Goal: Information Seeking & Learning: Learn about a topic

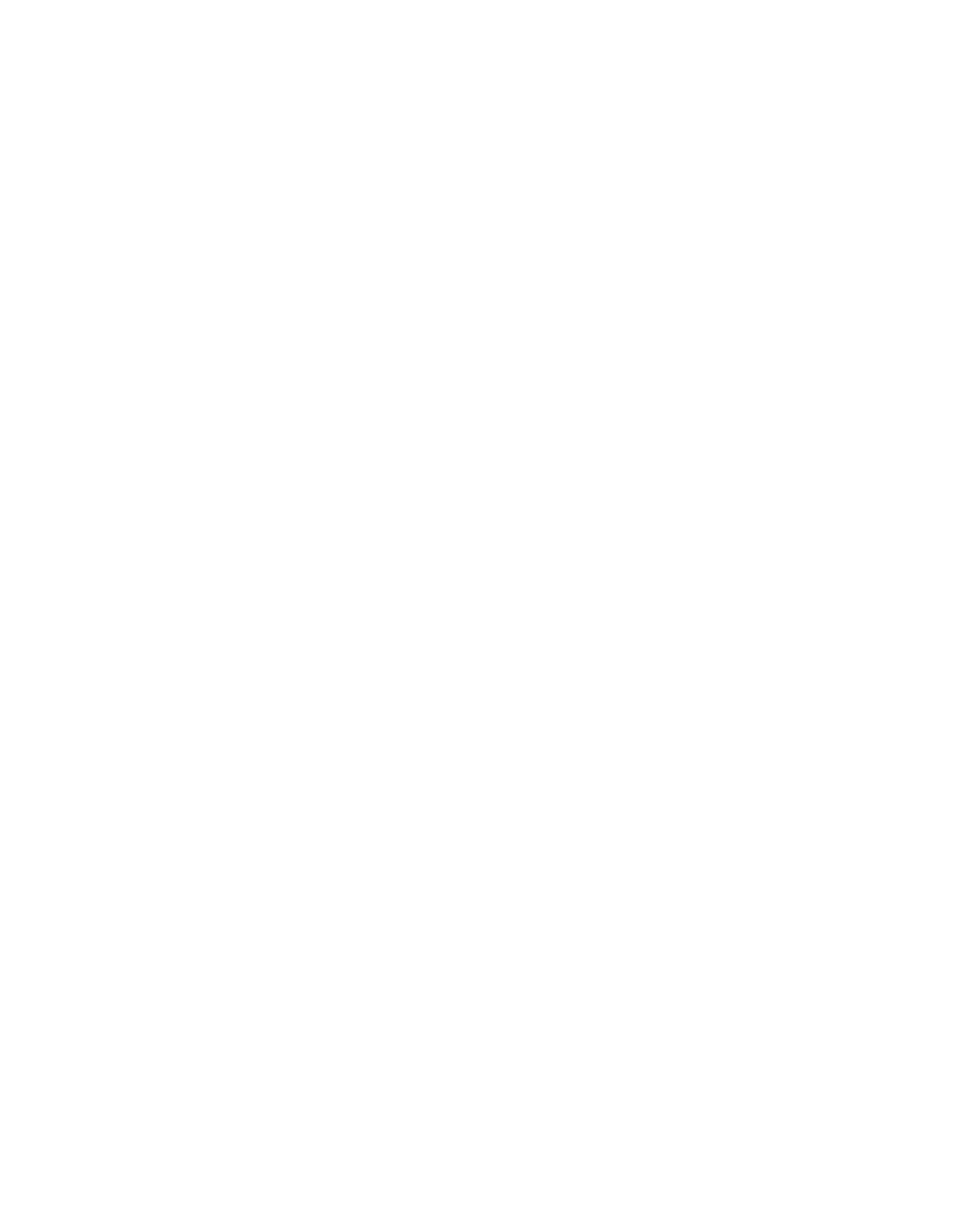
click at [215, 0] on html at bounding box center [477, 0] width 955 height 0
click at [751, 0] on html at bounding box center [477, 0] width 955 height 0
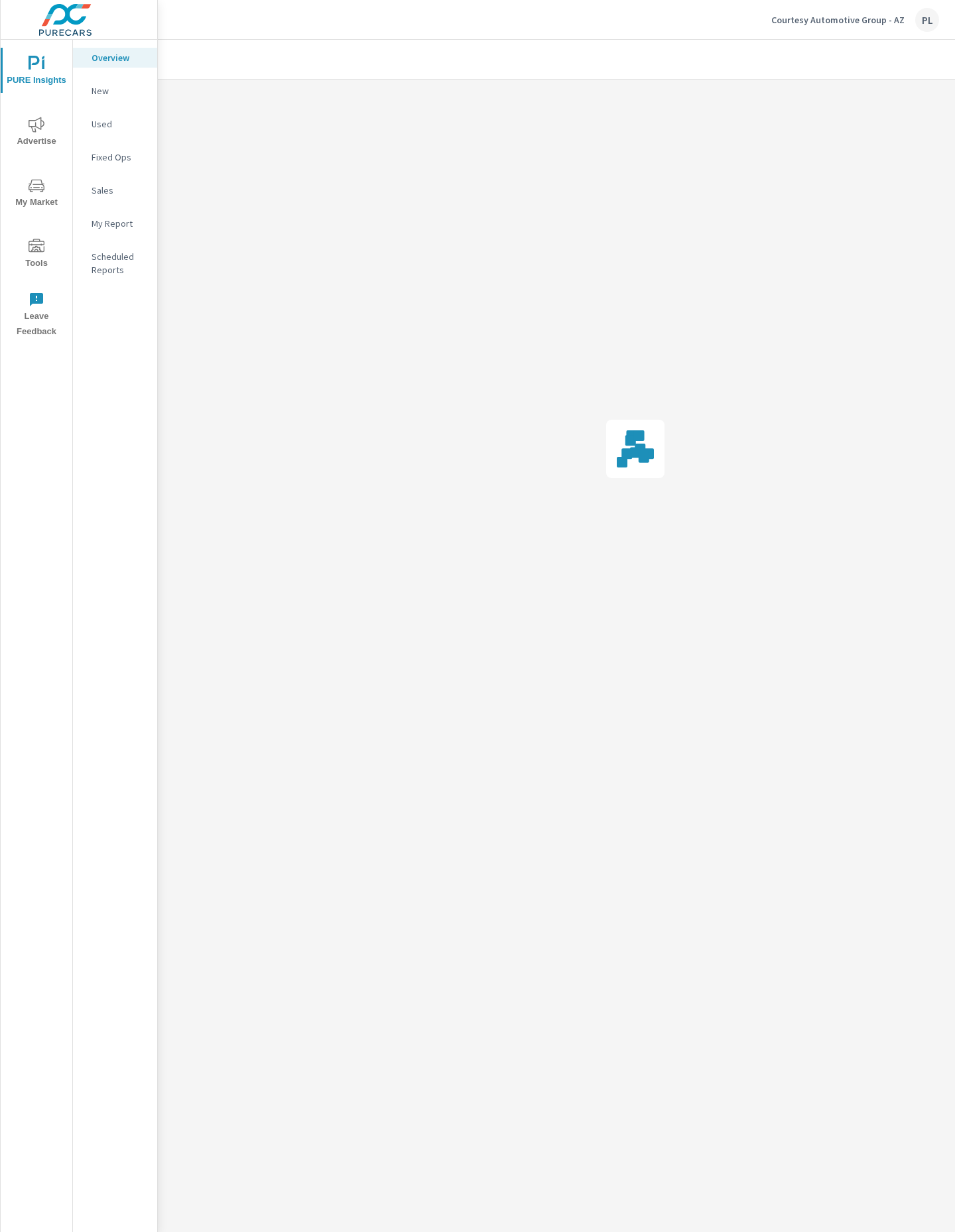
click at [56, 564] on div "PURE Insights Advertise My Market Tools Leave Feedback" at bounding box center [37, 636] width 72 height 1193
click at [899, 17] on p "Courtesy Automotive Group - AZ" at bounding box center [838, 19] width 133 height 12
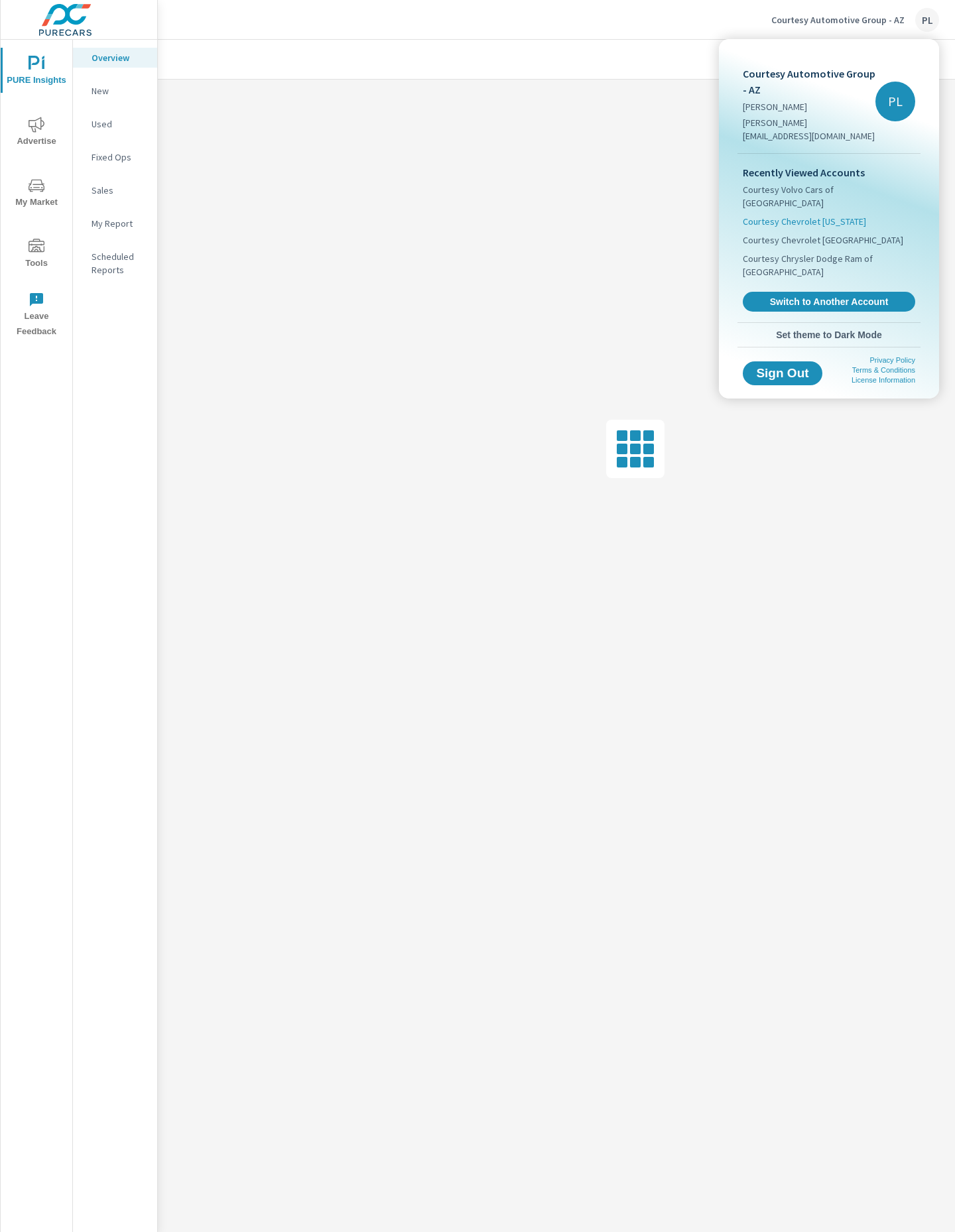
click at [801, 215] on span "Courtesy Chevrolet [US_STATE]" at bounding box center [804, 221] width 123 height 13
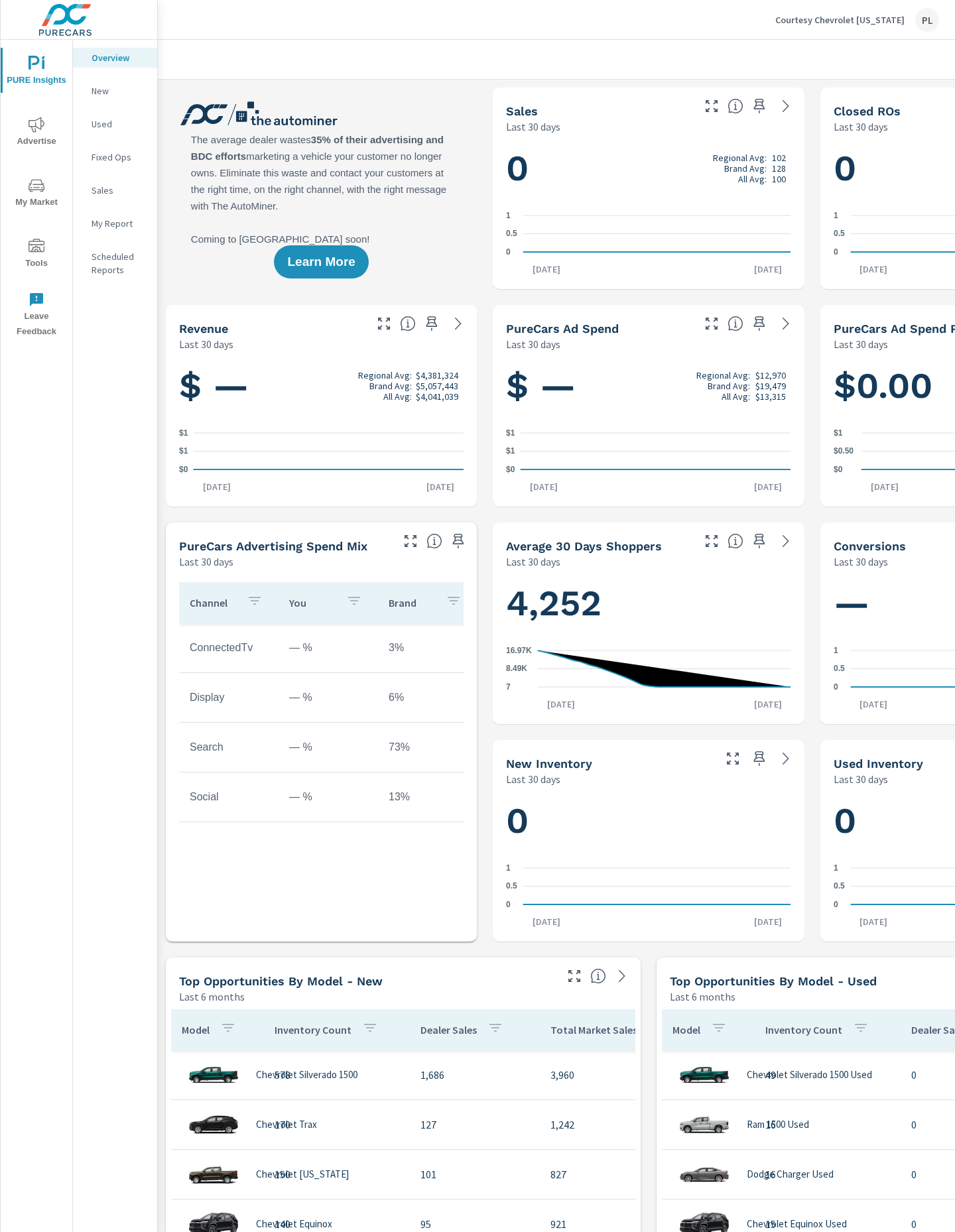
click at [47, 172] on button "My Market" at bounding box center [37, 192] width 72 height 45
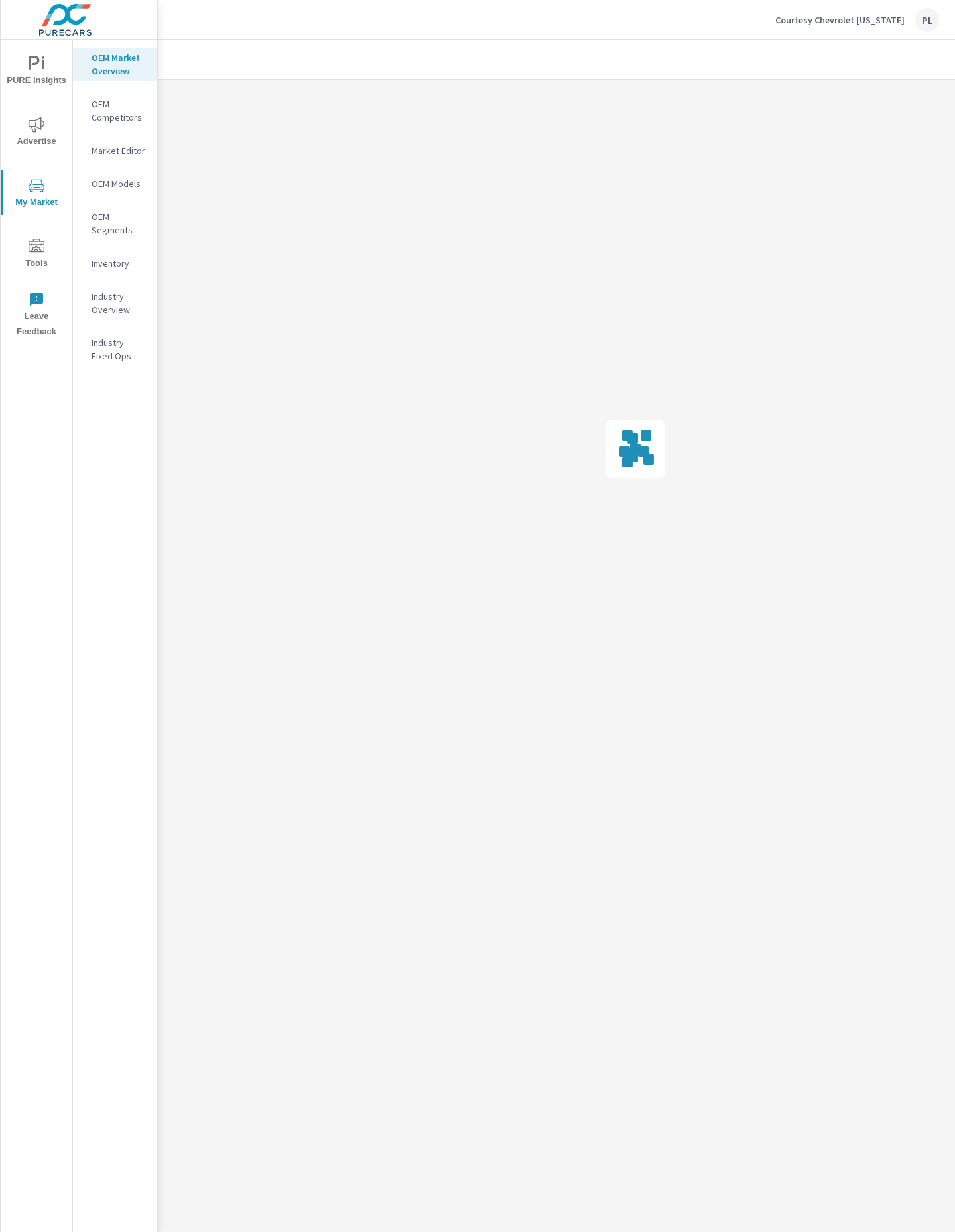
click at [31, 207] on span "My Market" at bounding box center [36, 194] width 64 height 32
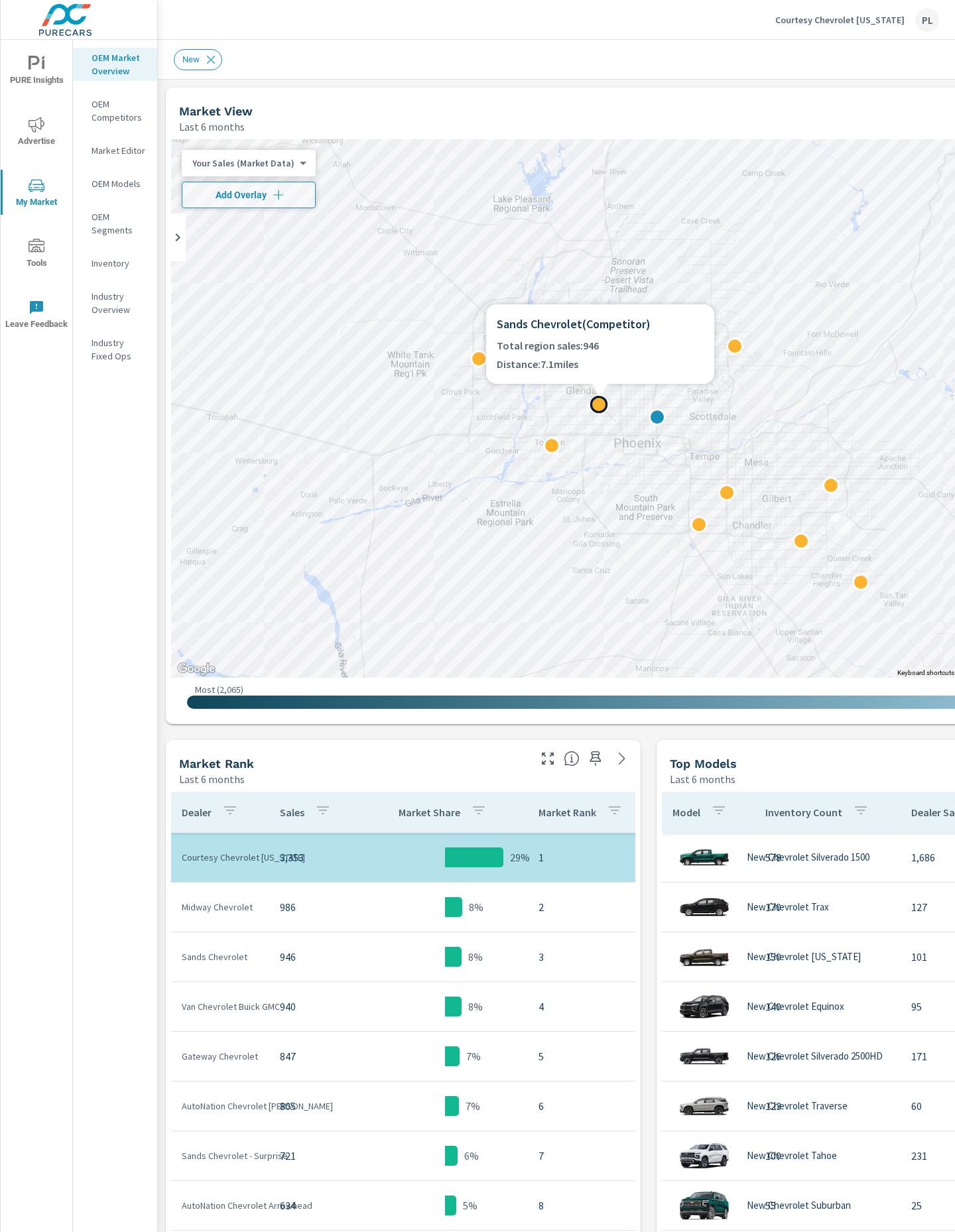
click at [598, 401] on div at bounding box center [598, 405] width 17 height 17
click at [601, 407] on div at bounding box center [651, 410] width 228 height 16
click at [592, 405] on div at bounding box center [651, 410] width 228 height 16
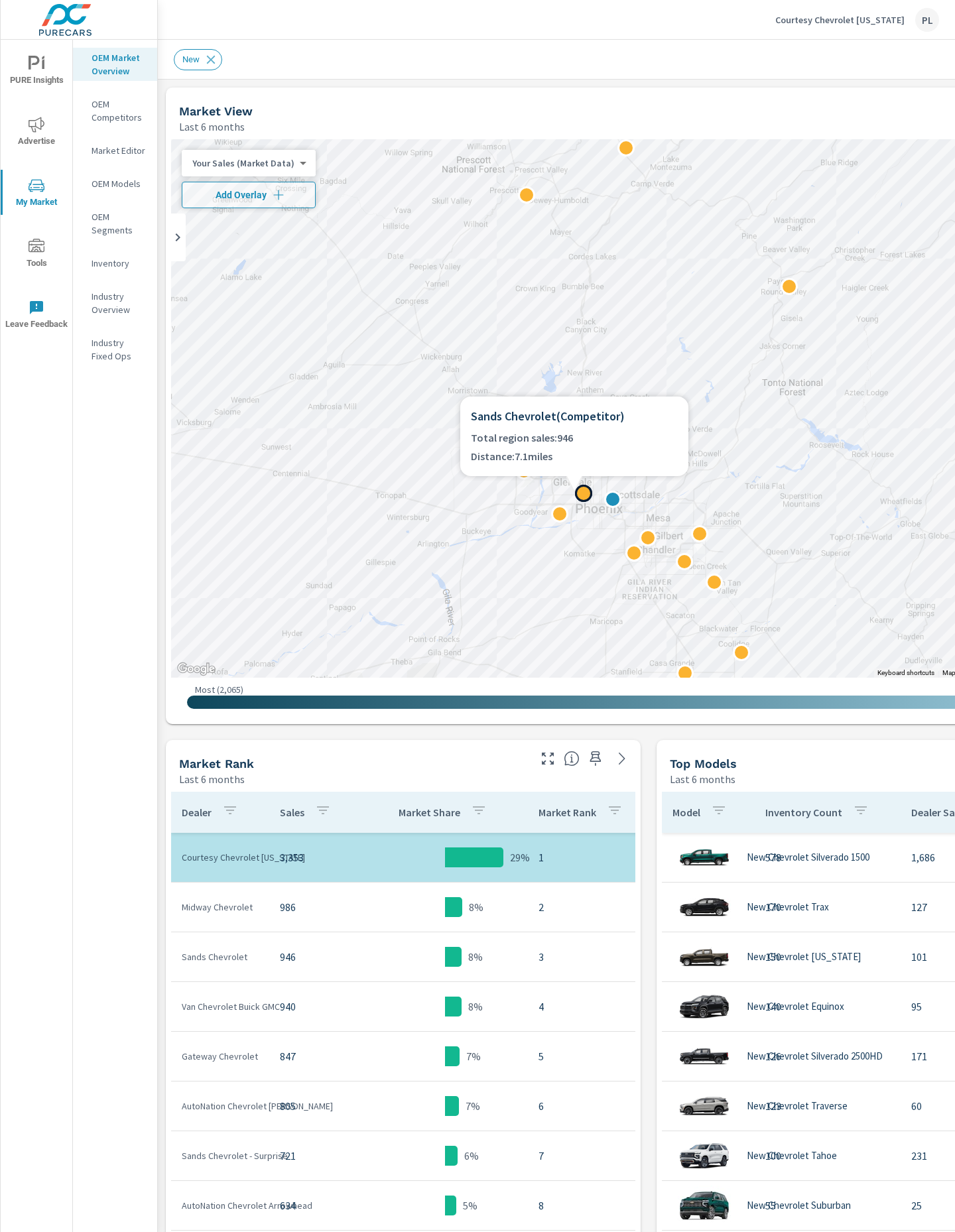
click at [578, 492] on div at bounding box center [583, 494] width 17 height 17
click at [563, 437] on p "Total region sales: 946" at bounding box center [574, 438] width 207 height 19
click at [564, 421] on h6 "Sands Chevrolet ( Competitor )" at bounding box center [574, 416] width 207 height 19
click at [225, 951] on p "Sands Chevrolet" at bounding box center [220, 956] width 77 height 13
click at [225, 965] on td "Sands Chevrolet" at bounding box center [220, 956] width 98 height 34
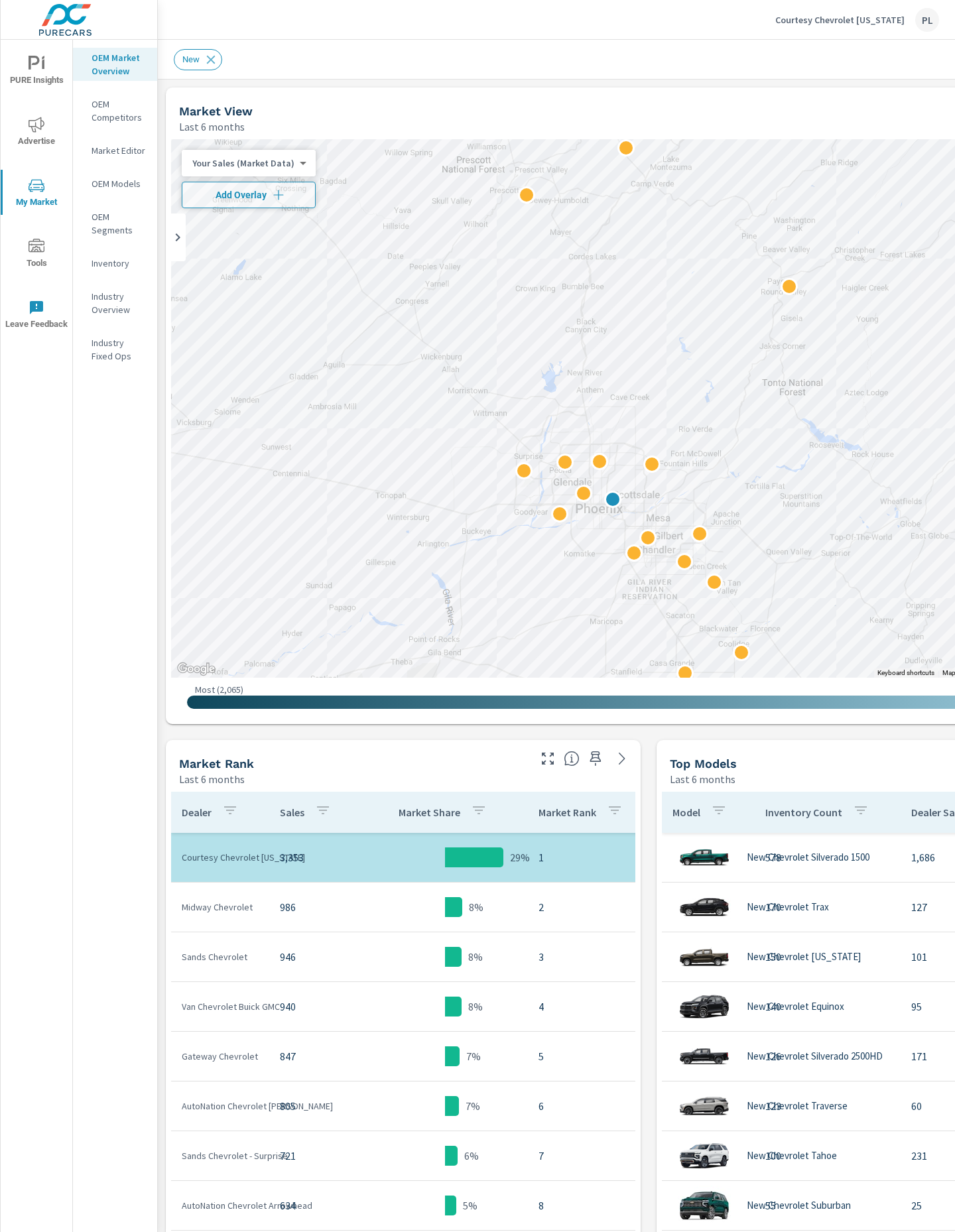
click at [533, 957] on td "3" at bounding box center [591, 957] width 125 height 37
click at [551, 512] on div "← Move left → Move right ↑ Move up ↓ Move down + Zoom in - Zoom out Home Jump l…" at bounding box center [648, 429] width 955 height 580
click at [551, 512] on div at bounding box center [560, 514] width 17 height 17
click at [272, 197] on icon "button" at bounding box center [278, 194] width 13 height 13
click at [270, 197] on body "PURE Insights Advertise My Market Tools Leave Feedback OEM Market Overview OEM …" at bounding box center [477, 616] width 955 height 1232
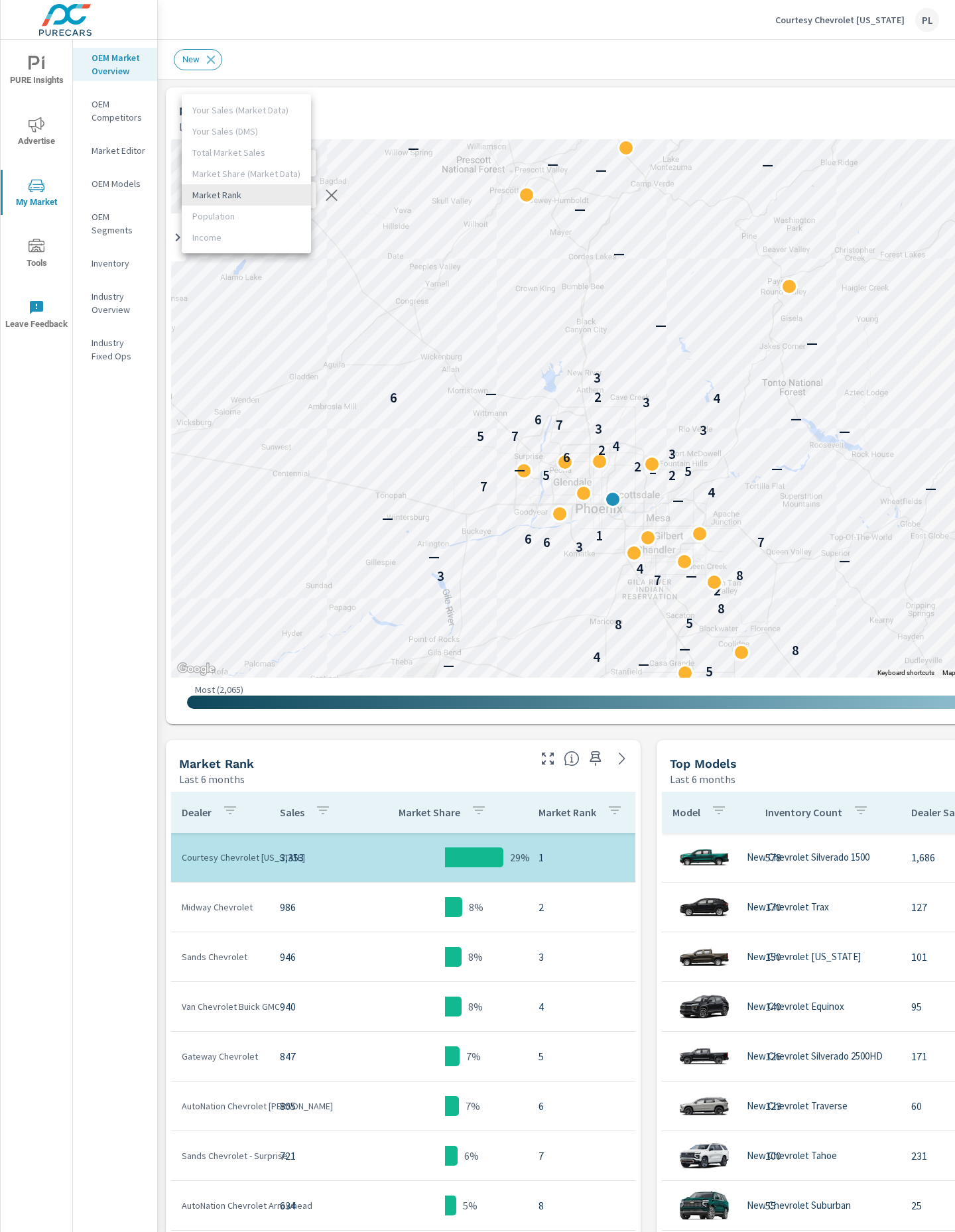
click at [417, 110] on div at bounding box center [477, 616] width 955 height 1232
